Goal: Task Accomplishment & Management: Use online tool/utility

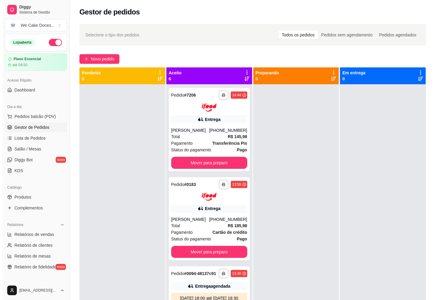
scroll to position [37, 0]
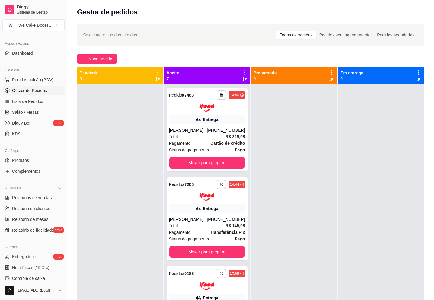
click at [113, 201] on div at bounding box center [120, 234] width 86 height 300
click at [189, 123] on div "Entrega" at bounding box center [207, 119] width 76 height 8
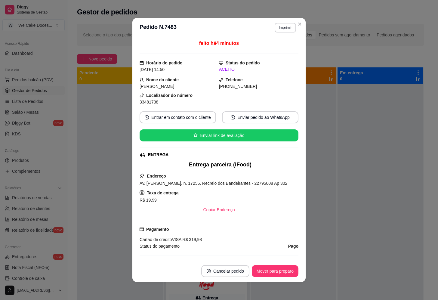
click at [213, 197] on div "**********" at bounding box center [219, 150] width 438 height 300
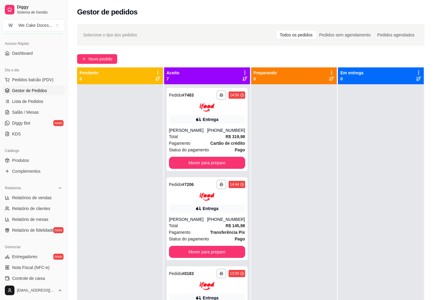
click at [132, 128] on div at bounding box center [120, 234] width 86 height 300
click at [189, 210] on div "Entrega" at bounding box center [207, 208] width 76 height 8
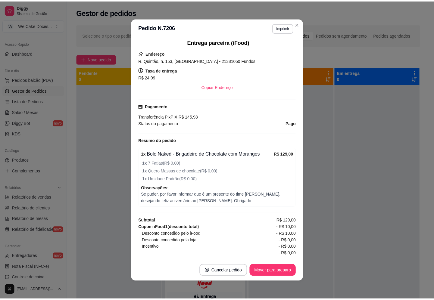
scroll to position [135, 0]
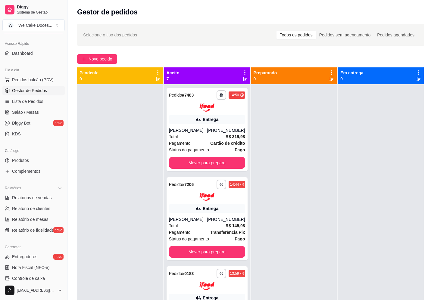
click at [92, 155] on div at bounding box center [120, 234] width 86 height 300
click at [211, 226] on div "Total R$ 145,98" at bounding box center [207, 225] width 76 height 7
drag, startPoint x: 242, startPoint y: 181, endPoint x: 243, endPoint y: 219, distance: 38.5
click at [243, 219] on div "**********" at bounding box center [207, 234] width 86 height 300
click at [298, 179] on div at bounding box center [294, 234] width 86 height 300
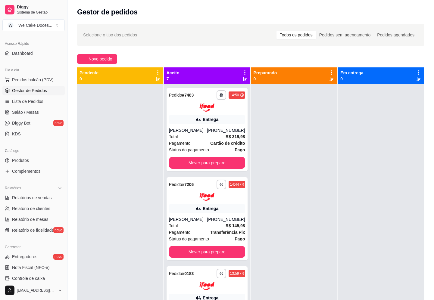
click at [298, 179] on div at bounding box center [294, 234] width 86 height 300
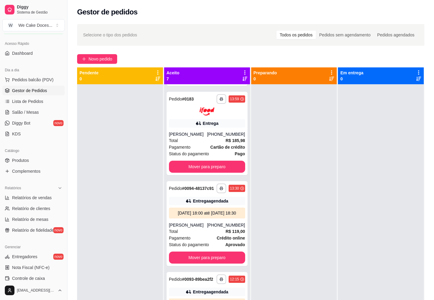
scroll to position [174, 0]
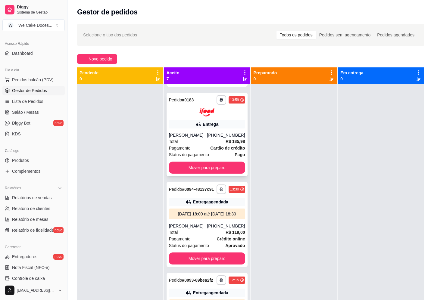
click at [215, 128] on div "Entrega" at bounding box center [207, 124] width 76 height 8
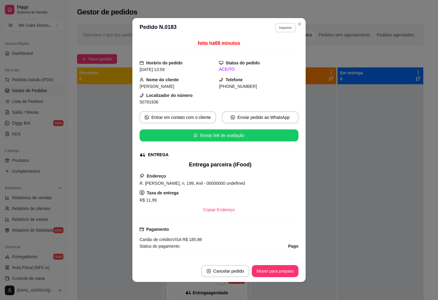
click at [276, 29] on button "Imprimir" at bounding box center [285, 27] width 21 height 9
click at [271, 61] on button "IMPRESSORA" at bounding box center [272, 60] width 42 height 9
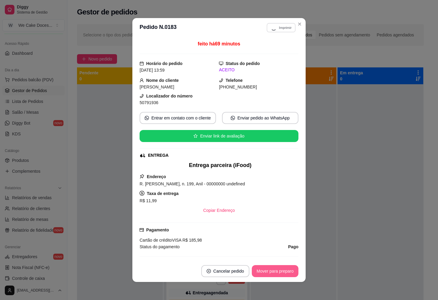
click at [281, 275] on button "Mover para preparo" at bounding box center [275, 271] width 47 height 12
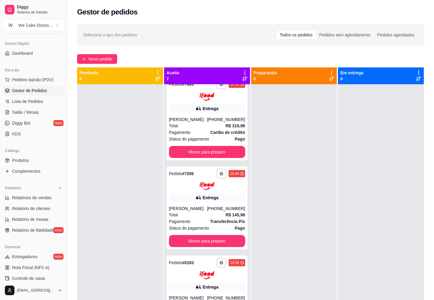
scroll to position [0, 0]
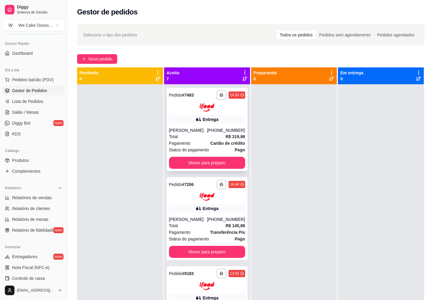
click at [205, 125] on div "**********" at bounding box center [206, 129] width 81 height 83
click at [178, 208] on div "Entrega" at bounding box center [207, 208] width 76 height 8
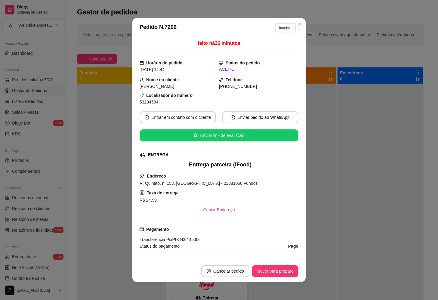
click at [281, 24] on button "Imprimir" at bounding box center [285, 27] width 21 height 9
click at [272, 63] on button "IMPRESSORA" at bounding box center [272, 60] width 42 height 9
